Goal: Task Accomplishment & Management: Complete application form

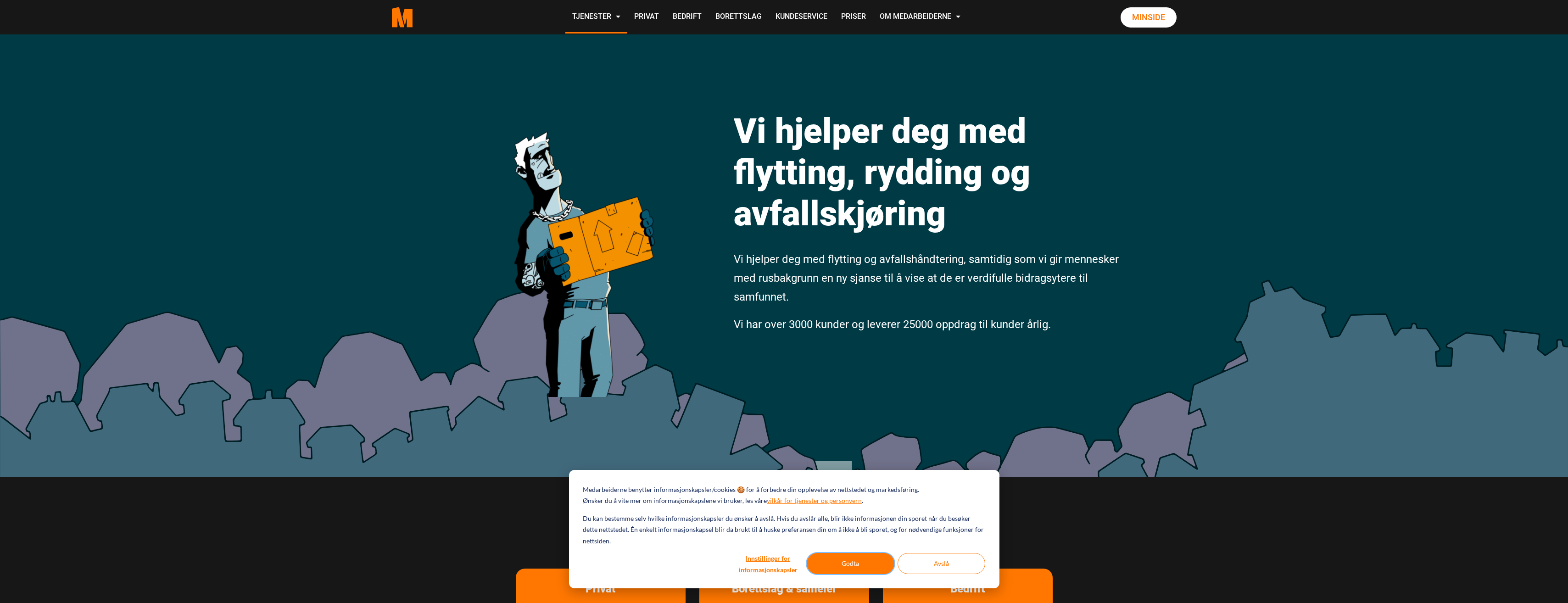
click at [861, 567] on button "Godta" at bounding box center [851, 563] width 88 height 21
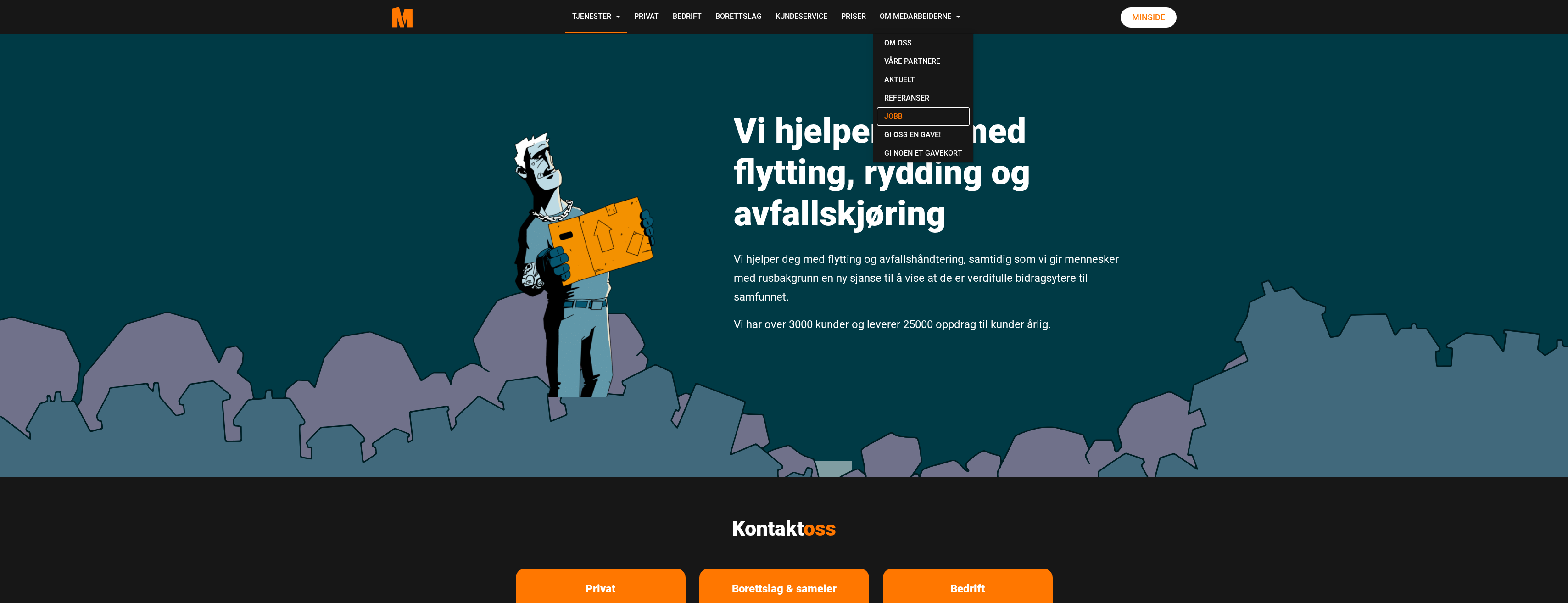
click at [892, 112] on link "Jobb" at bounding box center [923, 117] width 93 height 19
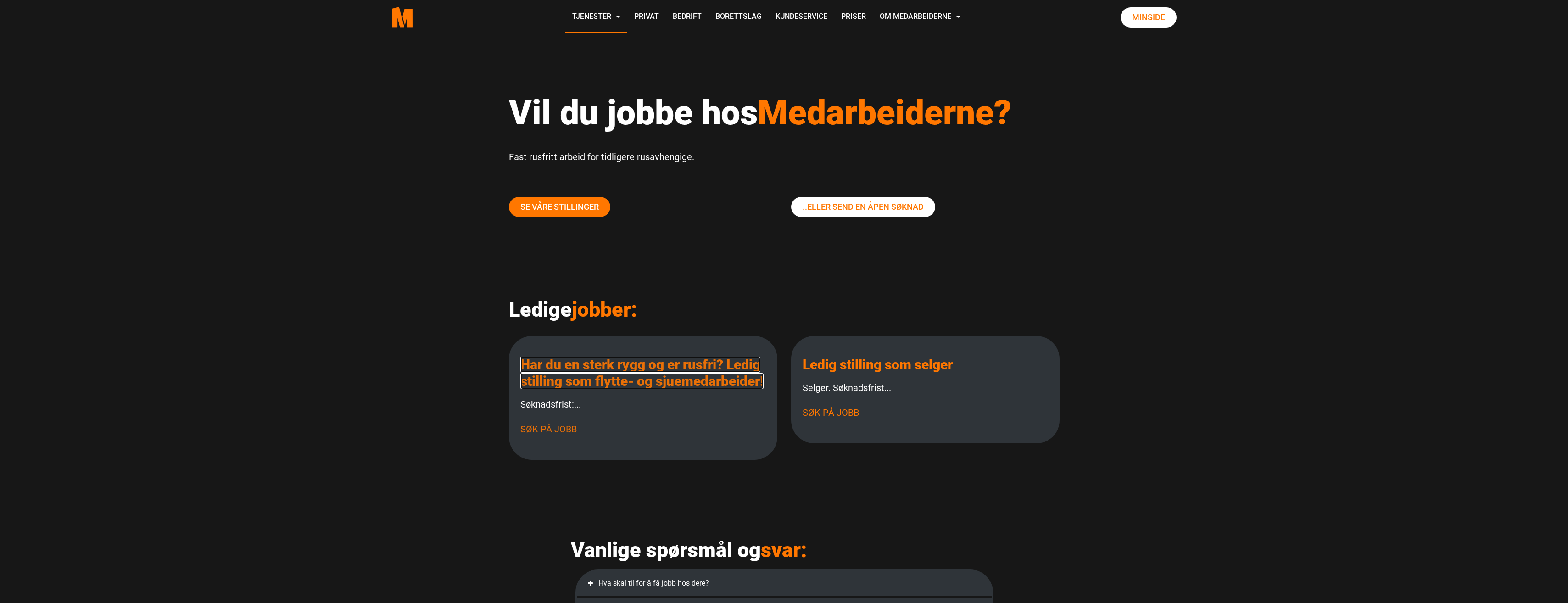
click at [561, 374] on link "Har du en sterk rygg og er rusfri? Ledig stilling som flytte- og sjuemedarbeide…" at bounding box center [642, 372] width 243 height 33
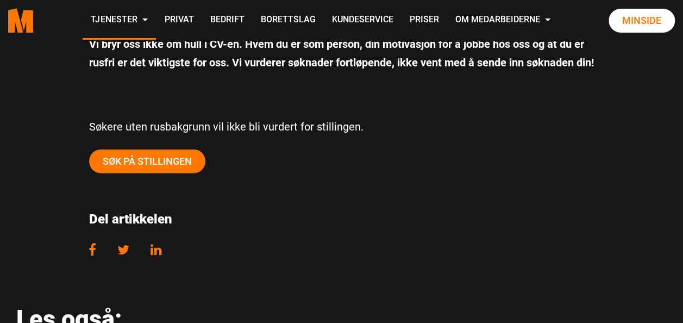
scroll to position [1182, 0]
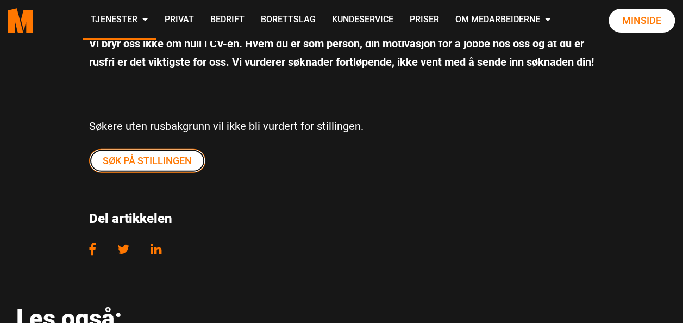
click at [185, 173] on link "Søk på stillingen" at bounding box center [147, 161] width 116 height 24
